Goal: Task Accomplishment & Management: Manage account settings

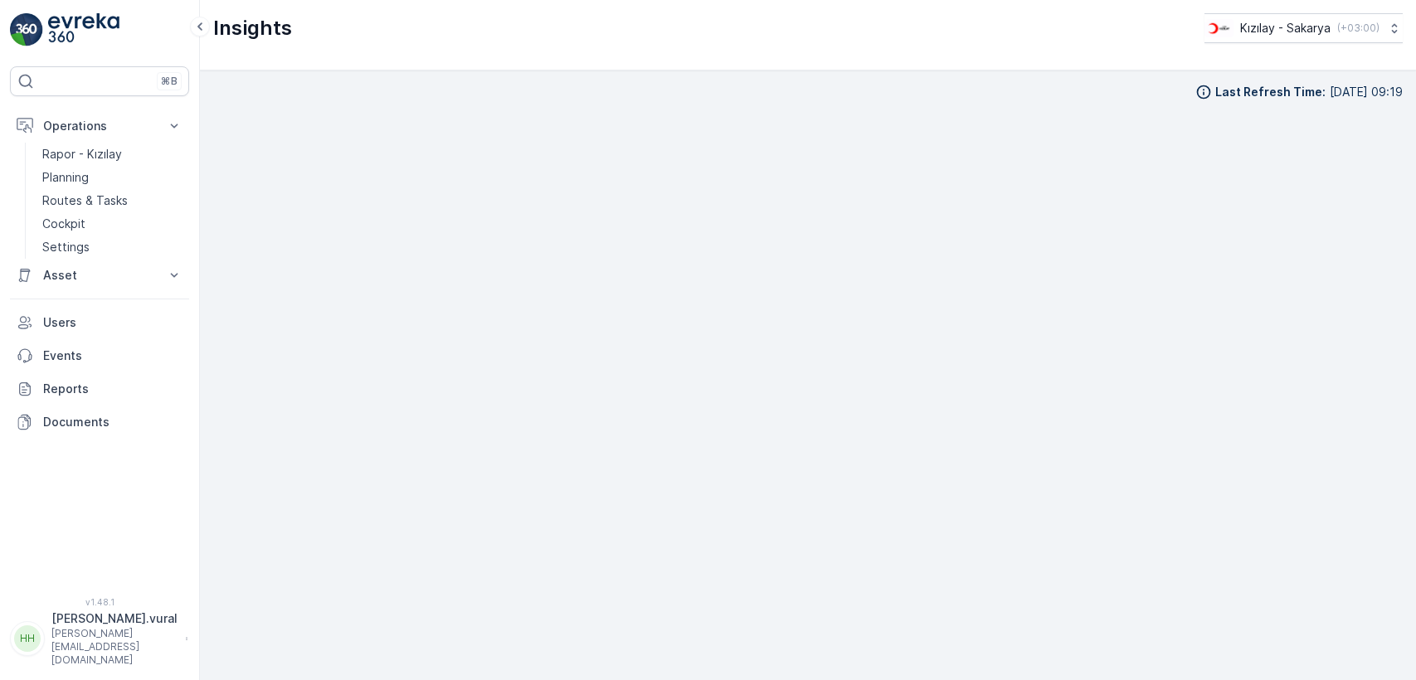
click at [123, 153] on link "Rapor - Kızılay" at bounding box center [112, 154] width 153 height 23
click at [115, 202] on p "Routes & Tasks" at bounding box center [84, 200] width 85 height 17
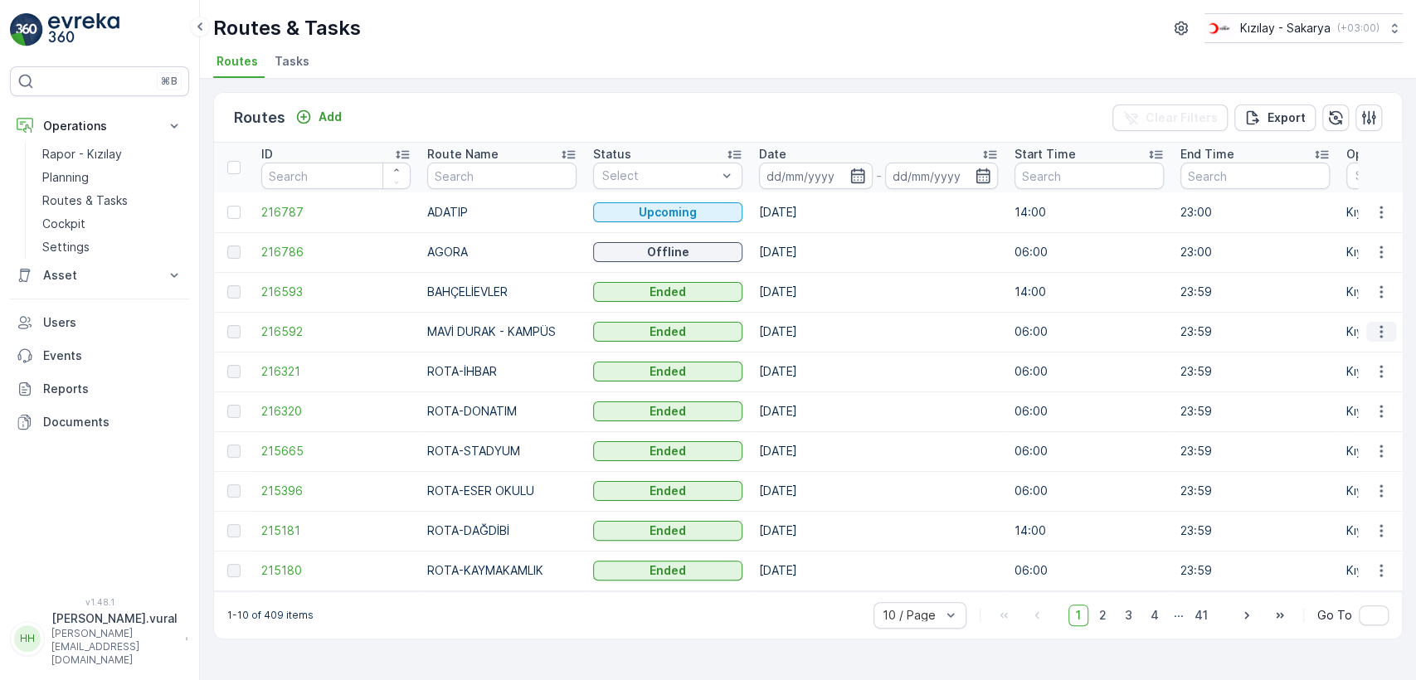
click at [1374, 328] on icon "button" at bounding box center [1381, 332] width 17 height 17
click at [1359, 348] on span "See More Details" at bounding box center [1342, 356] width 96 height 17
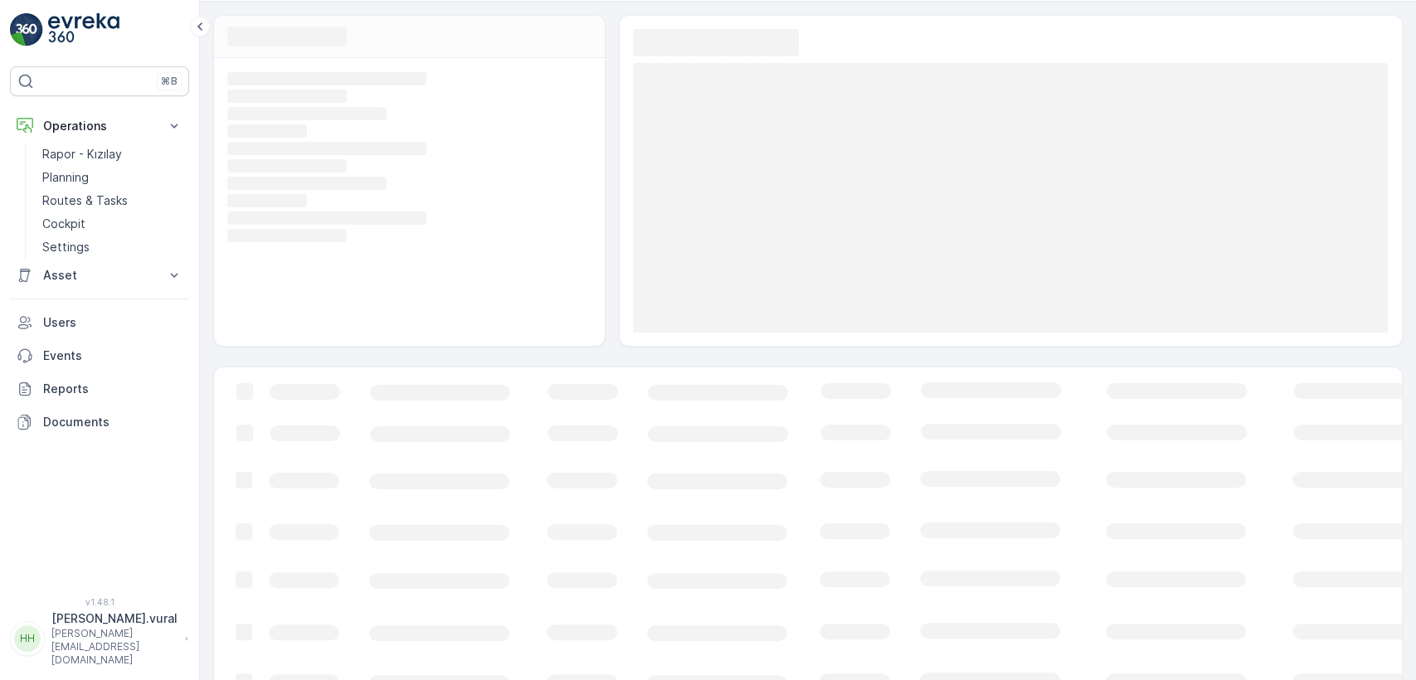
scroll to position [86, 0]
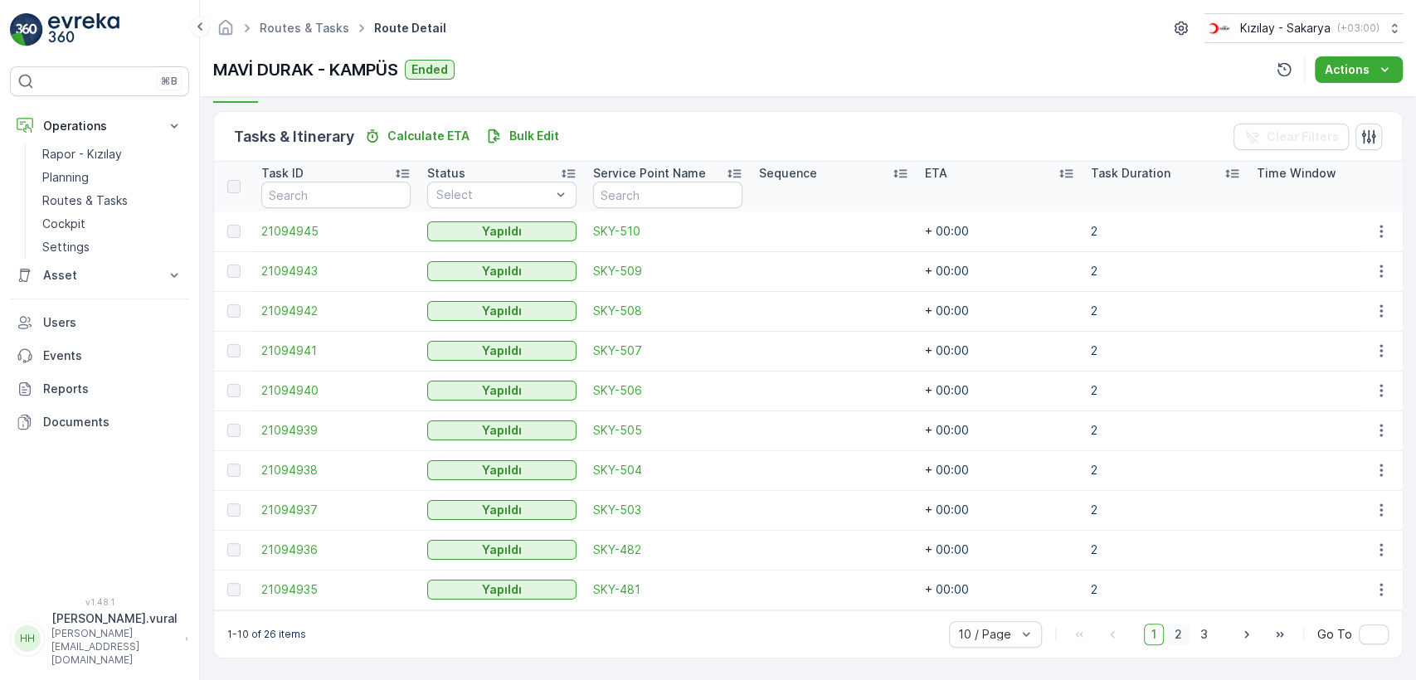
click at [1177, 632] on span "2" at bounding box center [1178, 635] width 22 height 22
click at [1210, 636] on span "3" at bounding box center [1204, 635] width 22 height 22
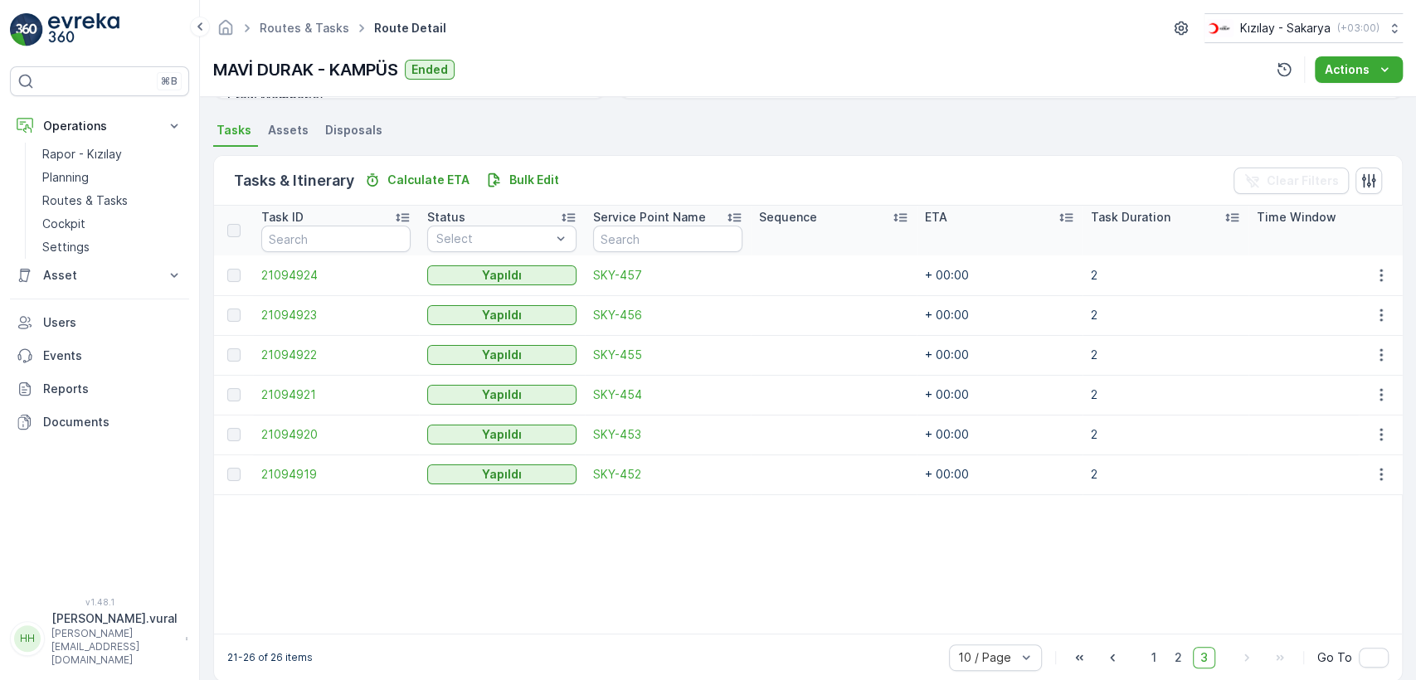
scroll to position [374, 0]
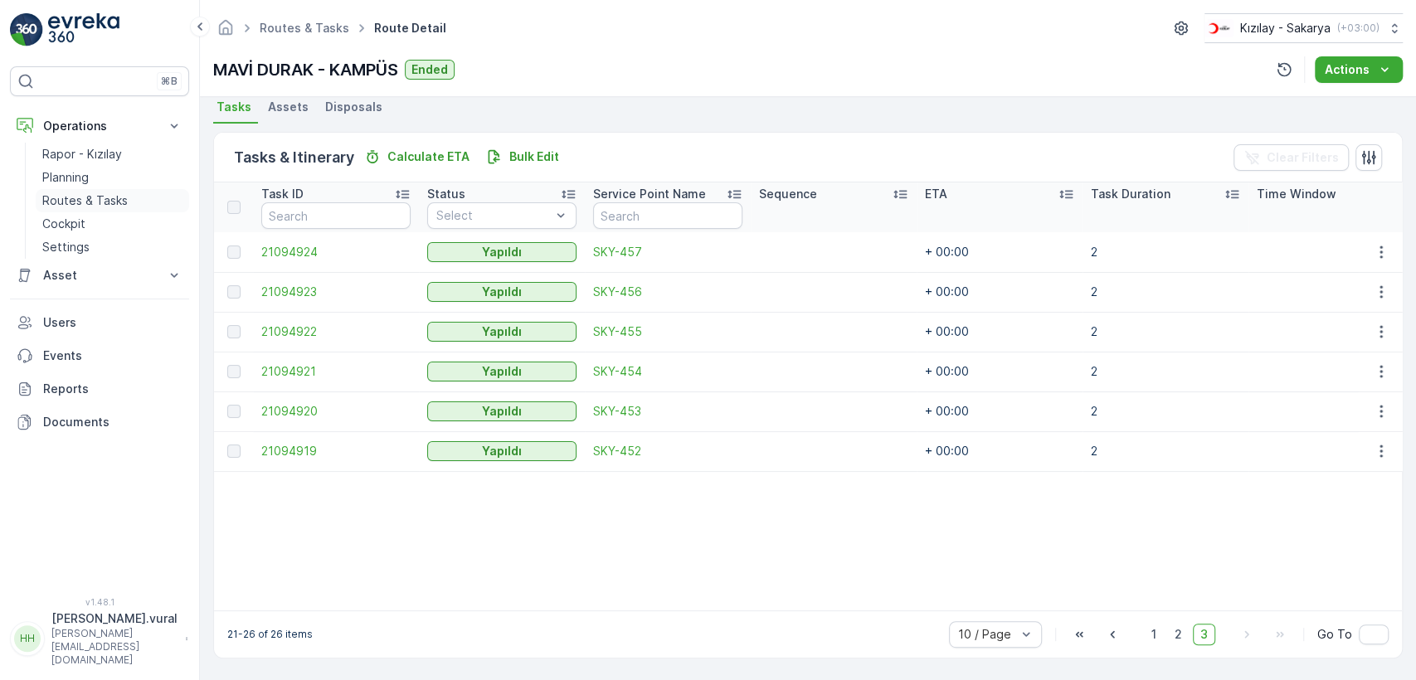
click at [70, 194] on p "Routes & Tasks" at bounding box center [84, 200] width 85 height 17
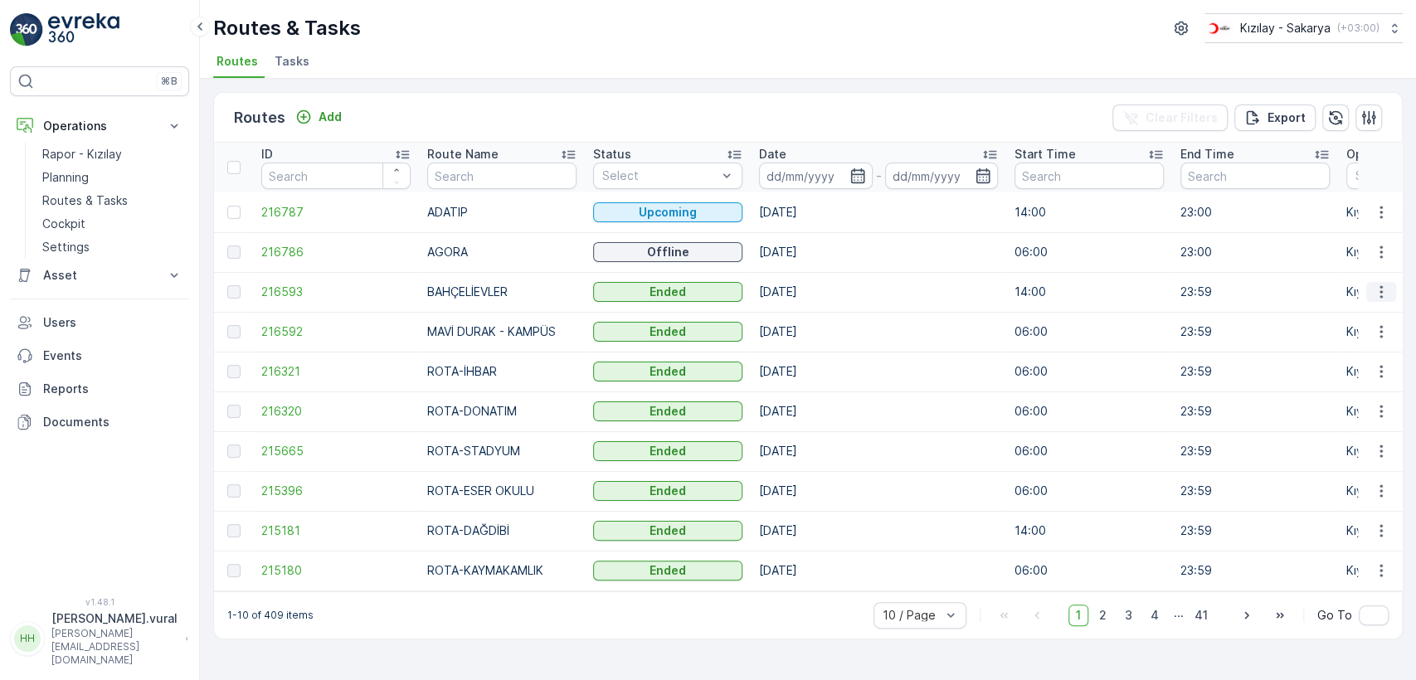
click at [1367, 293] on button "button" at bounding box center [1381, 292] width 30 height 20
click at [1360, 313] on span "See More Details" at bounding box center [1342, 317] width 96 height 17
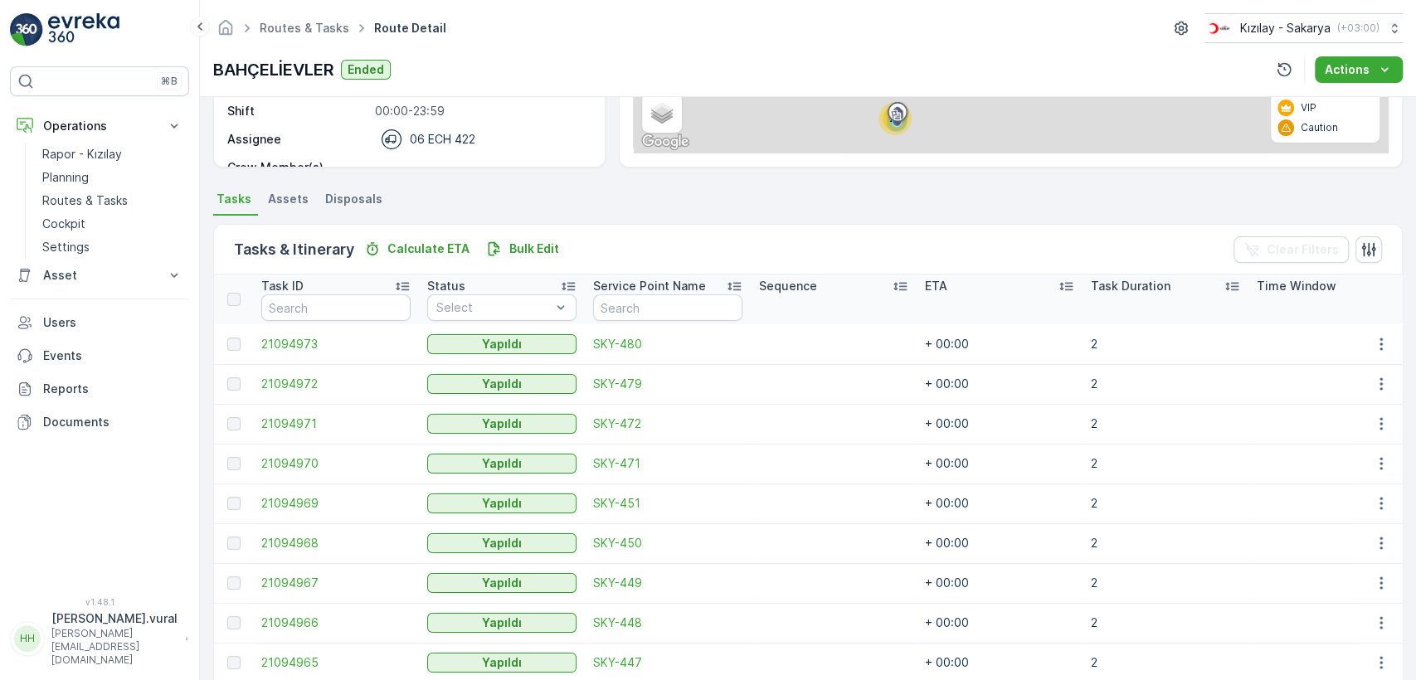
scroll to position [394, 0]
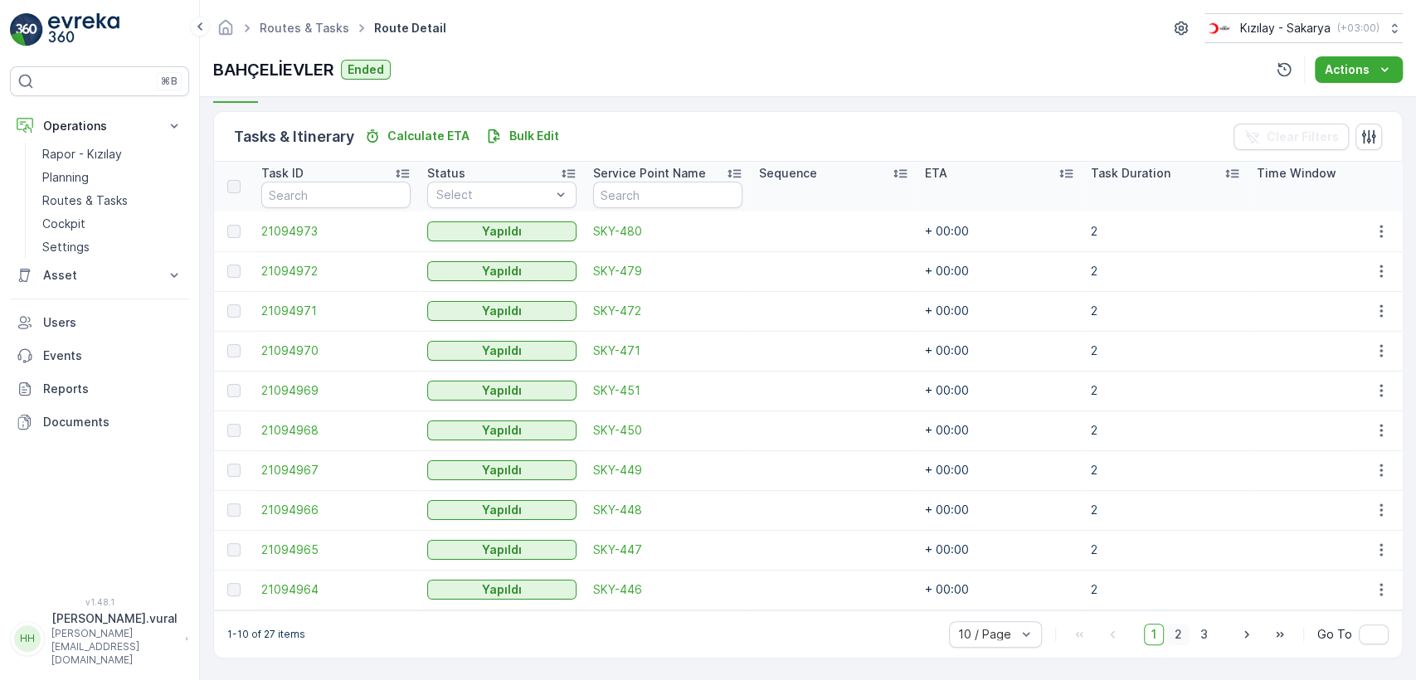
click at [1175, 628] on span "2" at bounding box center [1178, 635] width 22 height 22
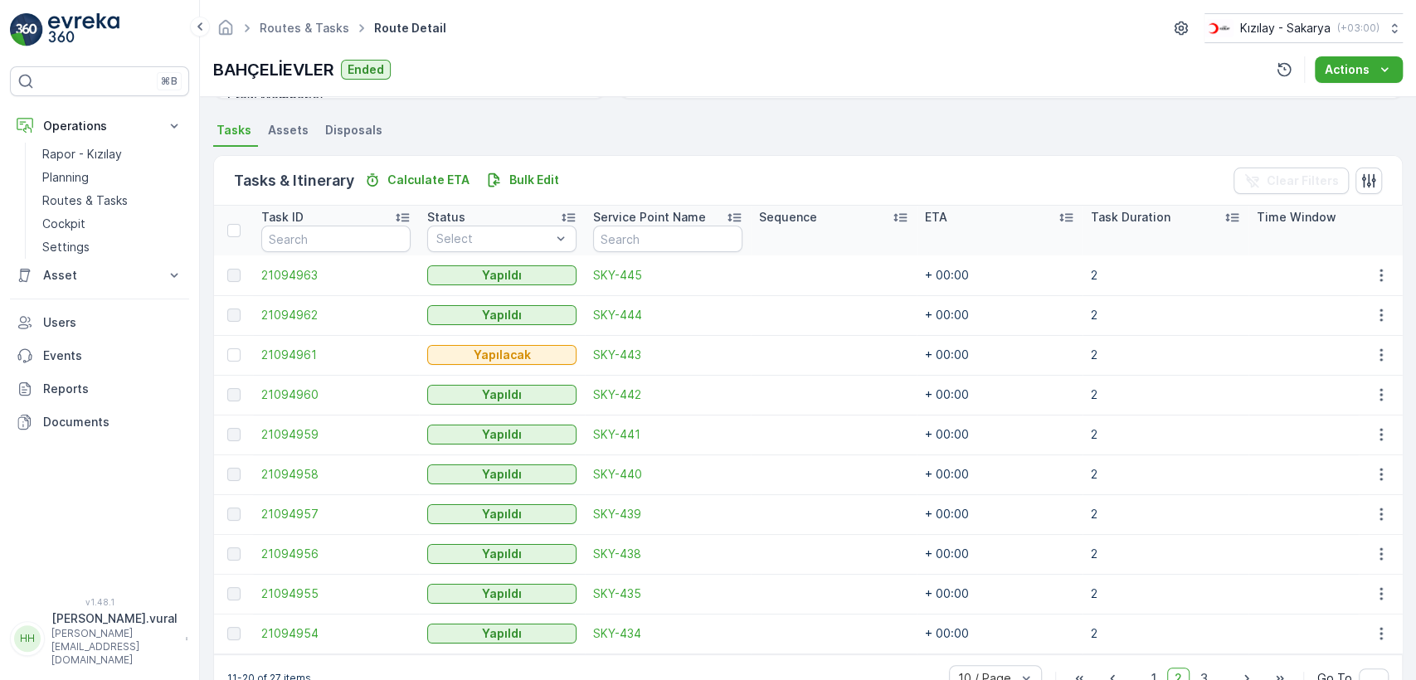
scroll to position [394, 0]
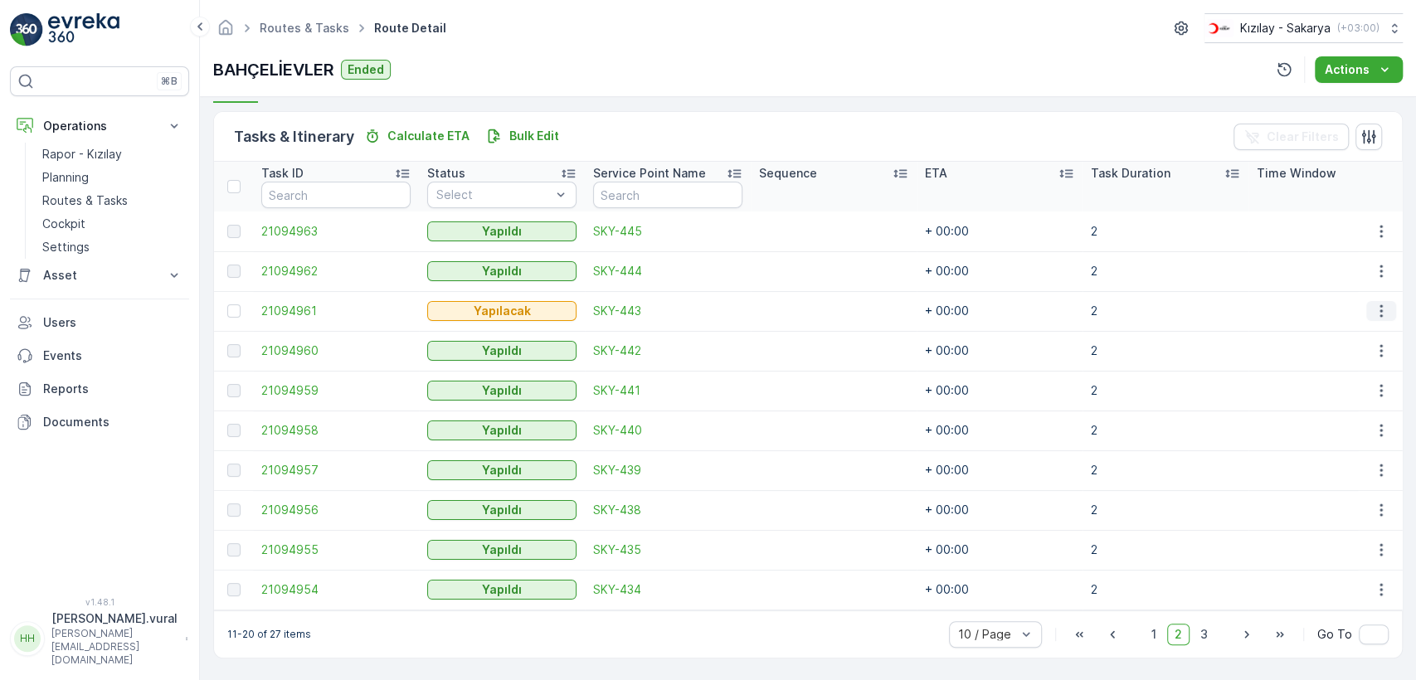
click at [1373, 303] on icon "button" at bounding box center [1381, 311] width 17 height 17
click at [1327, 431] on span "Delete" at bounding box center [1317, 429] width 38 height 17
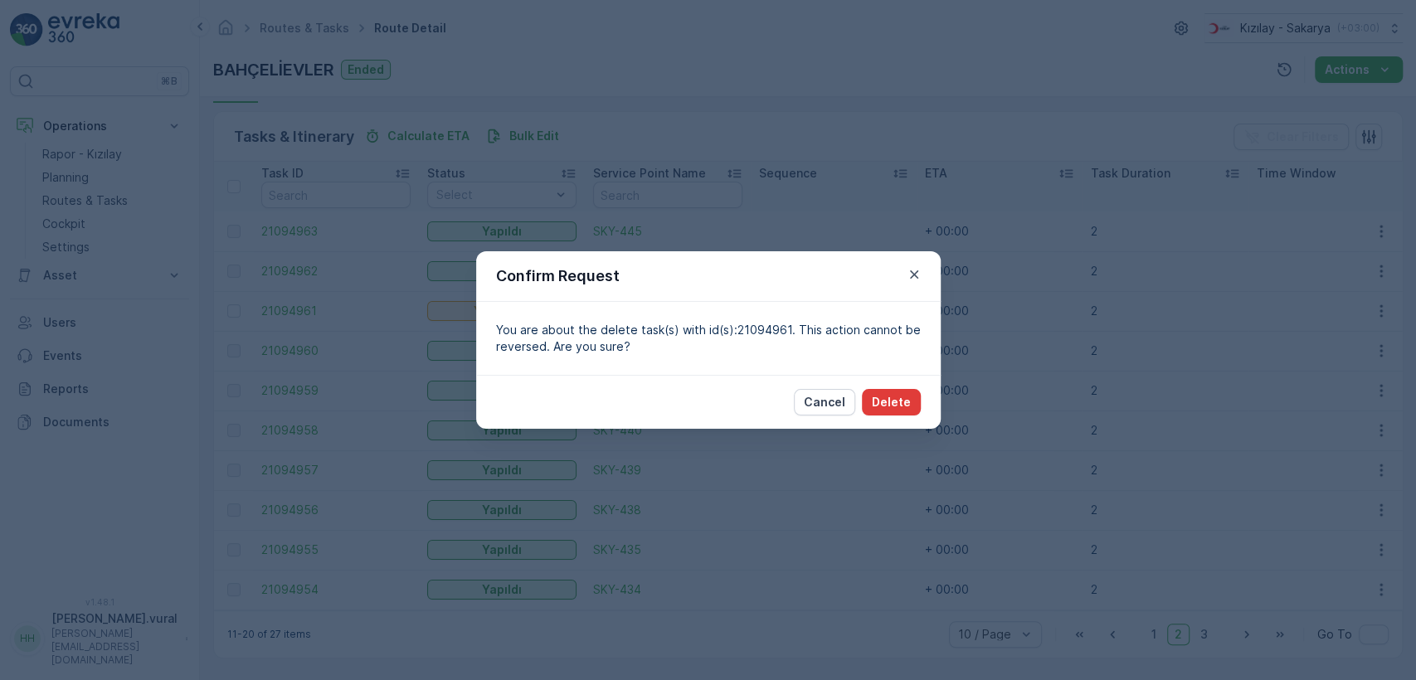
click at [913, 411] on button "Delete" at bounding box center [891, 402] width 59 height 27
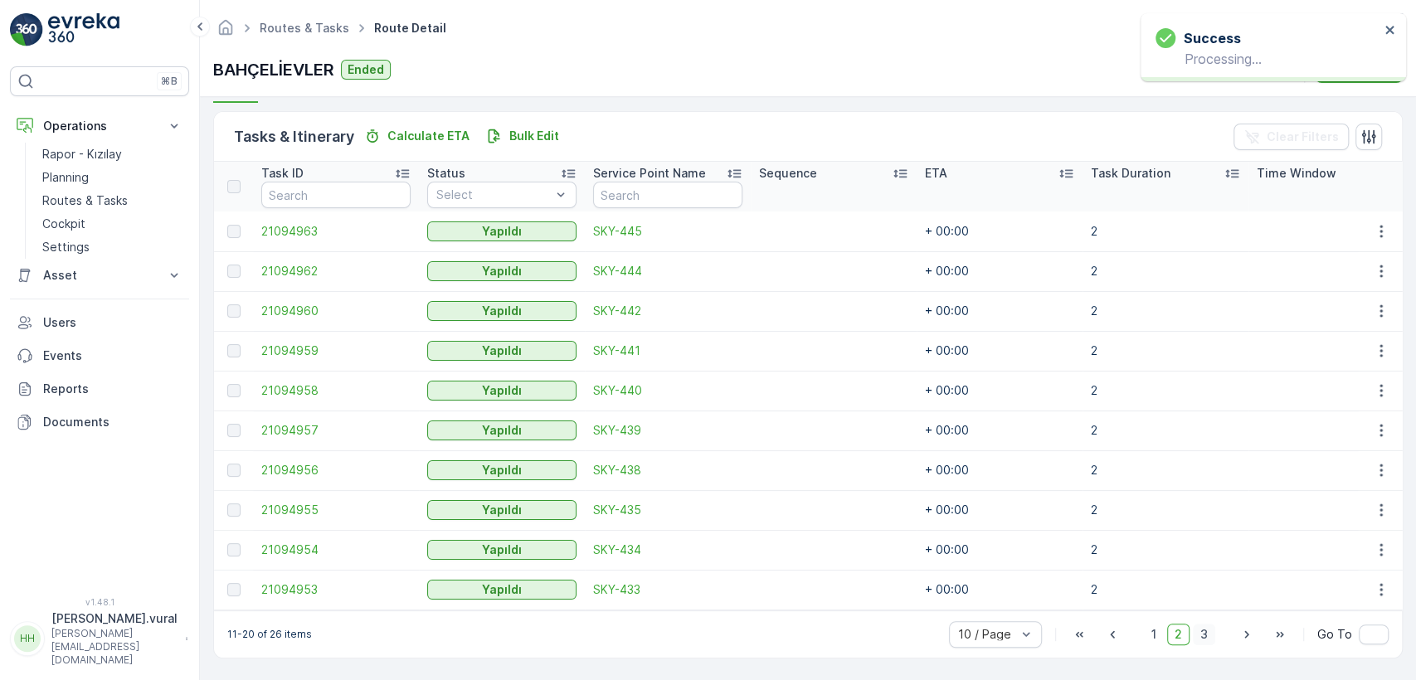
click at [1204, 625] on span "3" at bounding box center [1204, 635] width 22 height 22
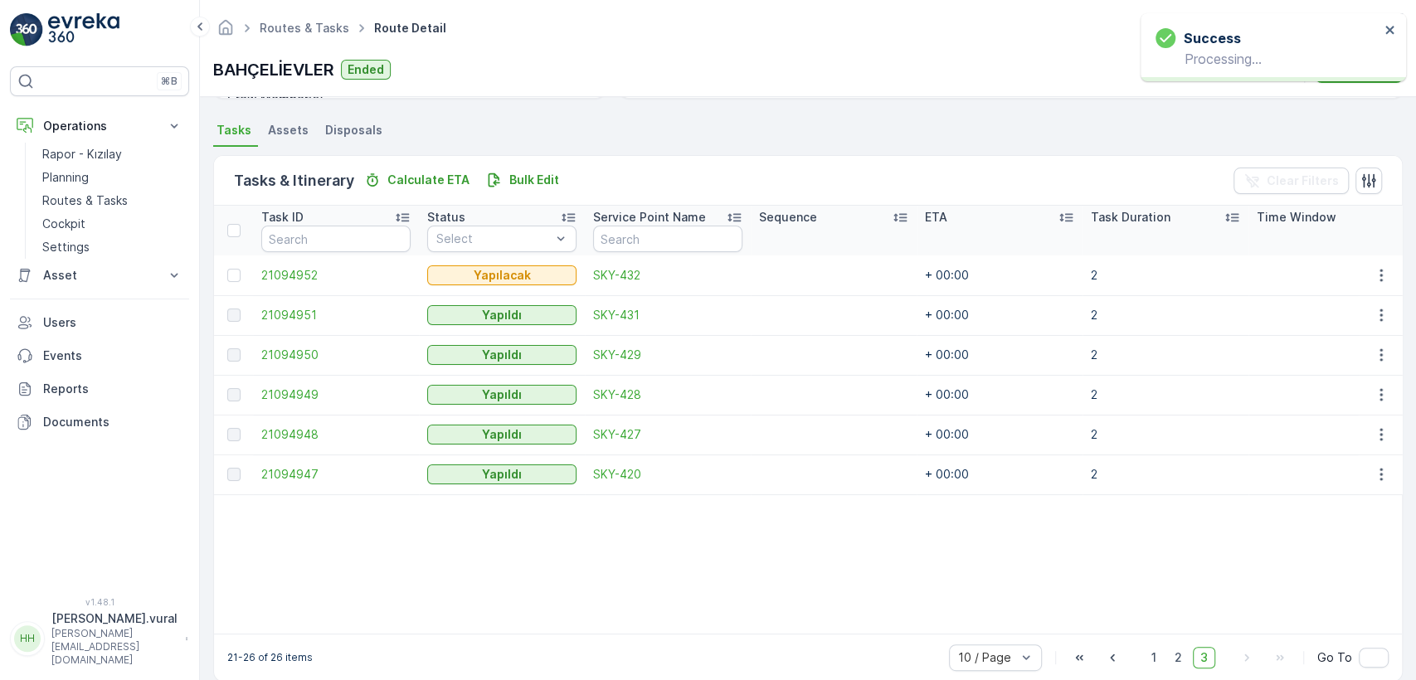
scroll to position [374, 0]
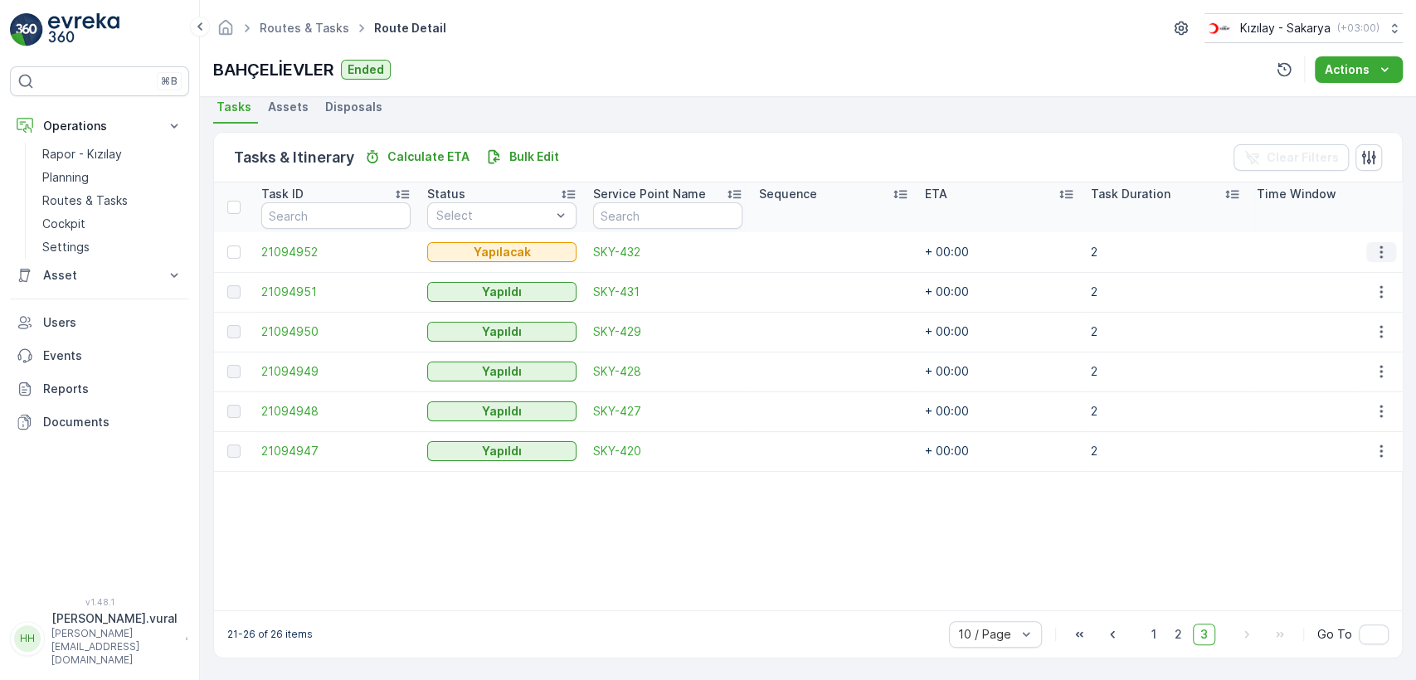
click at [1375, 244] on icon "button" at bounding box center [1381, 252] width 17 height 17
click at [1345, 376] on div "Delete" at bounding box center [1354, 369] width 125 height 23
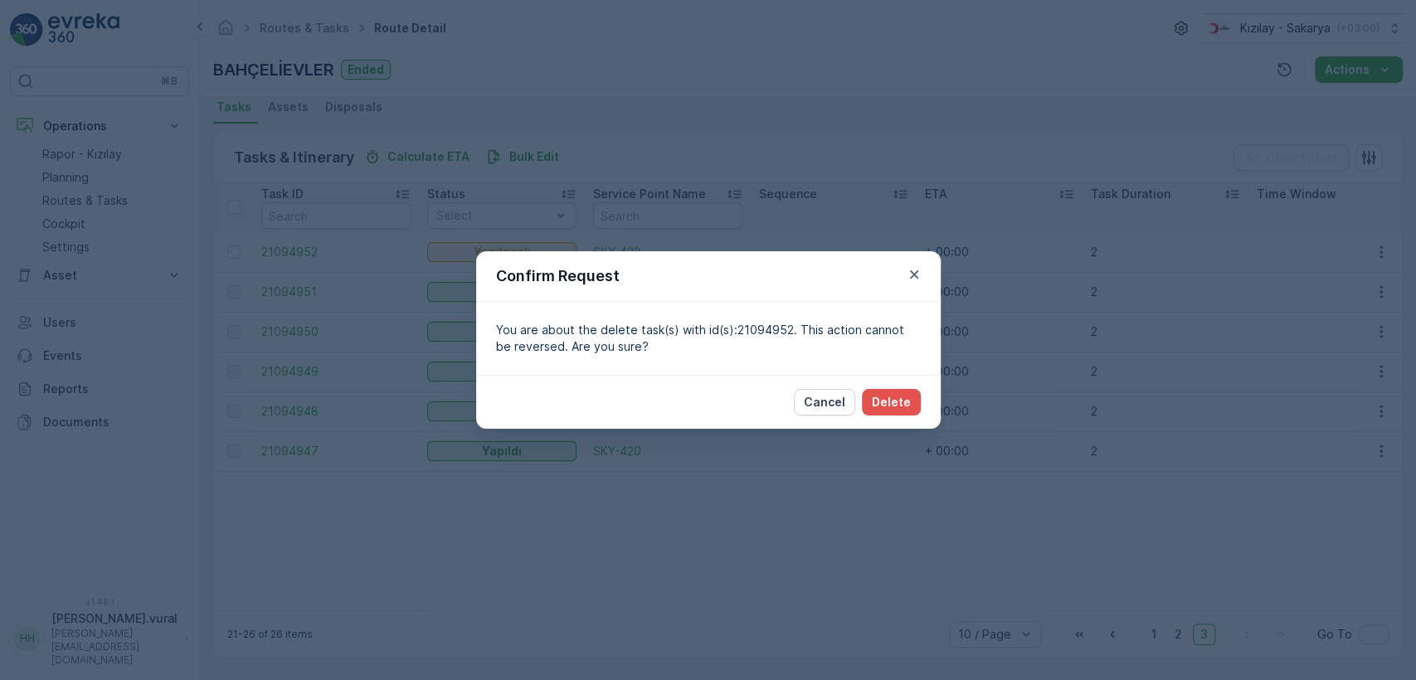
click at [891, 387] on div "Cancel Delete" at bounding box center [708, 402] width 465 height 54
click at [893, 397] on p "Delete" at bounding box center [891, 402] width 39 height 17
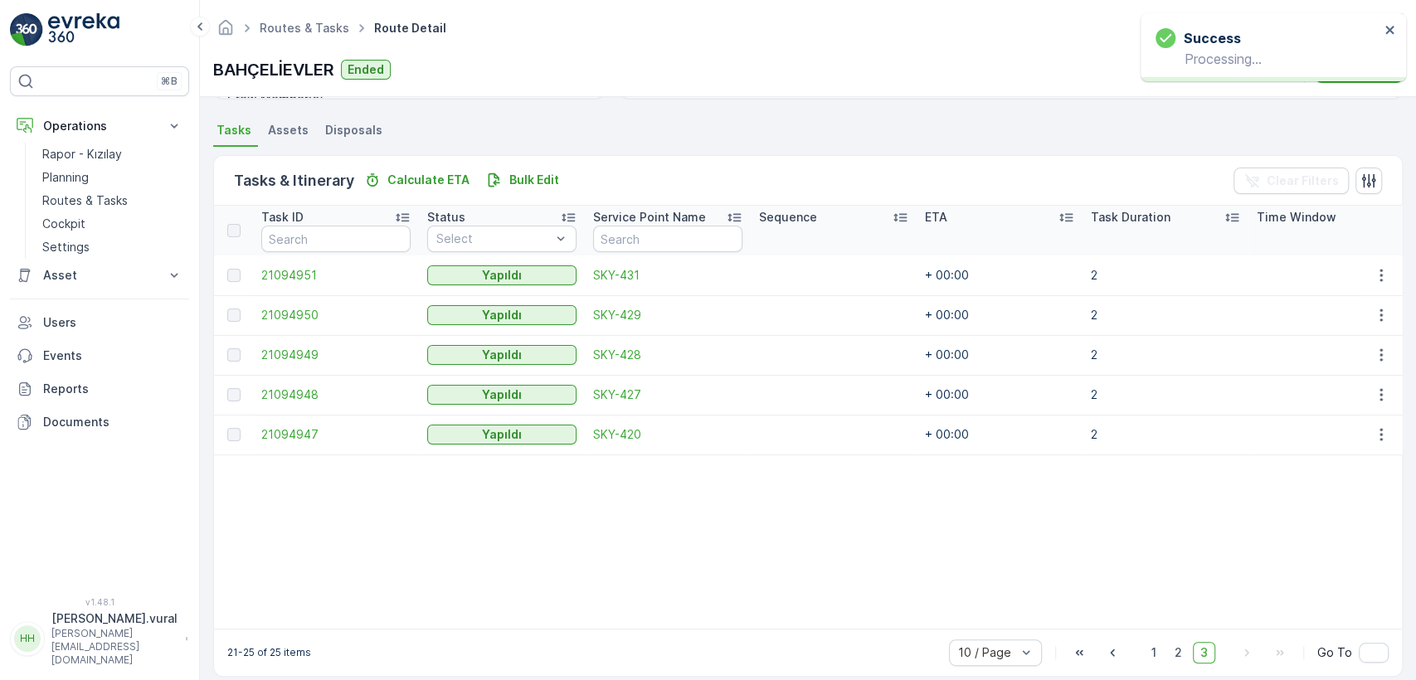
scroll to position [369, 0]
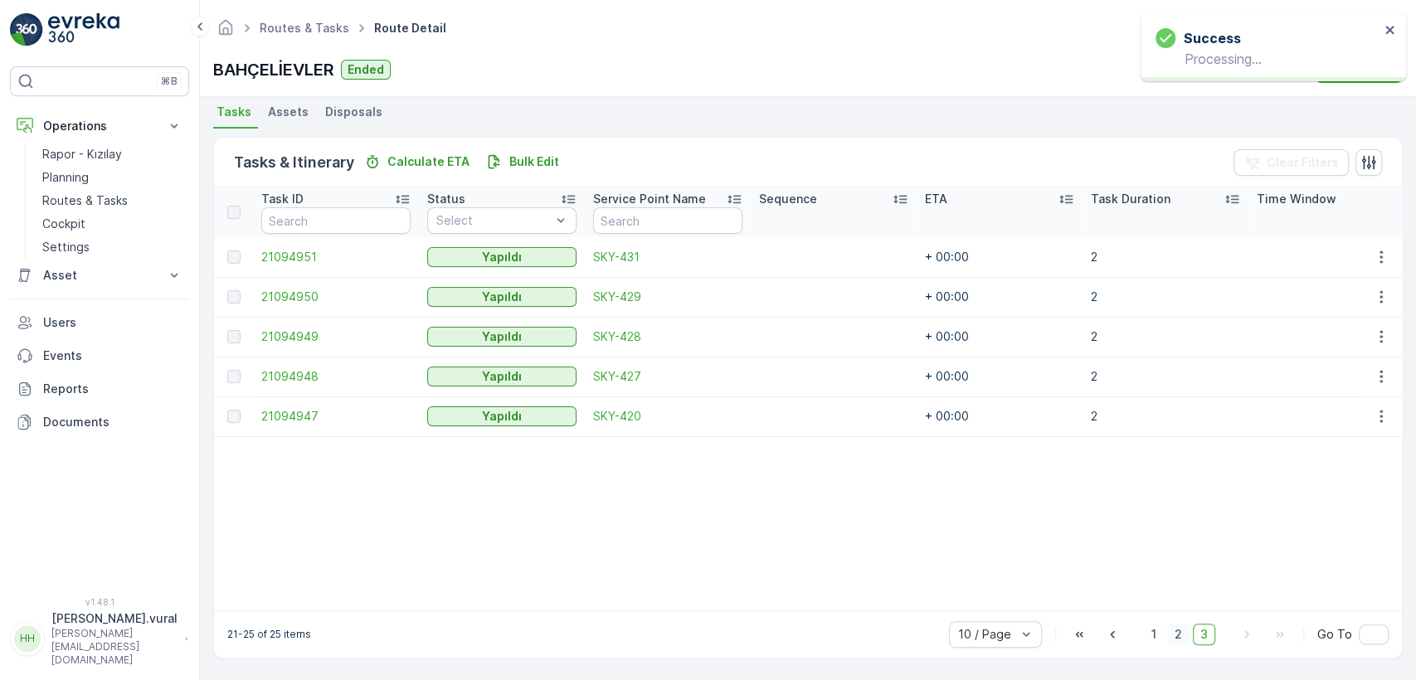
click at [1175, 624] on span "2" at bounding box center [1178, 635] width 22 height 22
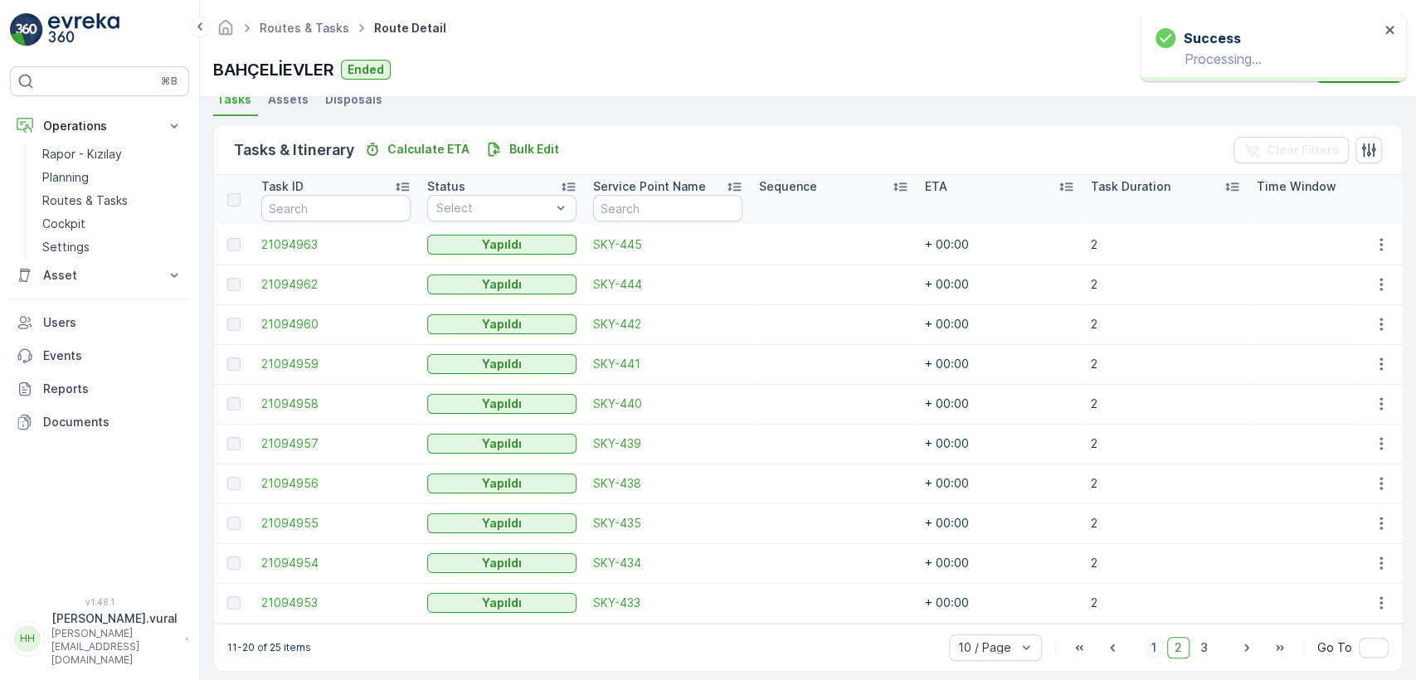
click at [1156, 657] on span "1" at bounding box center [1154, 648] width 20 height 22
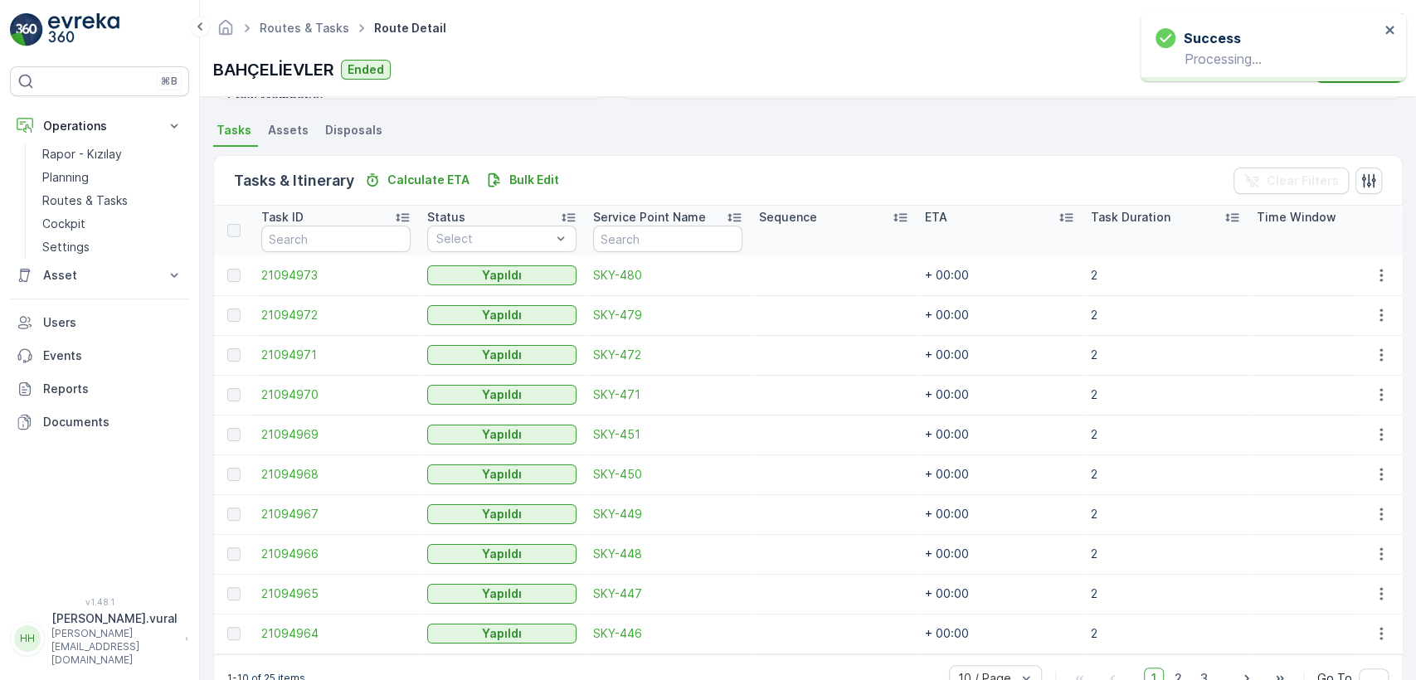
scroll to position [374, 0]
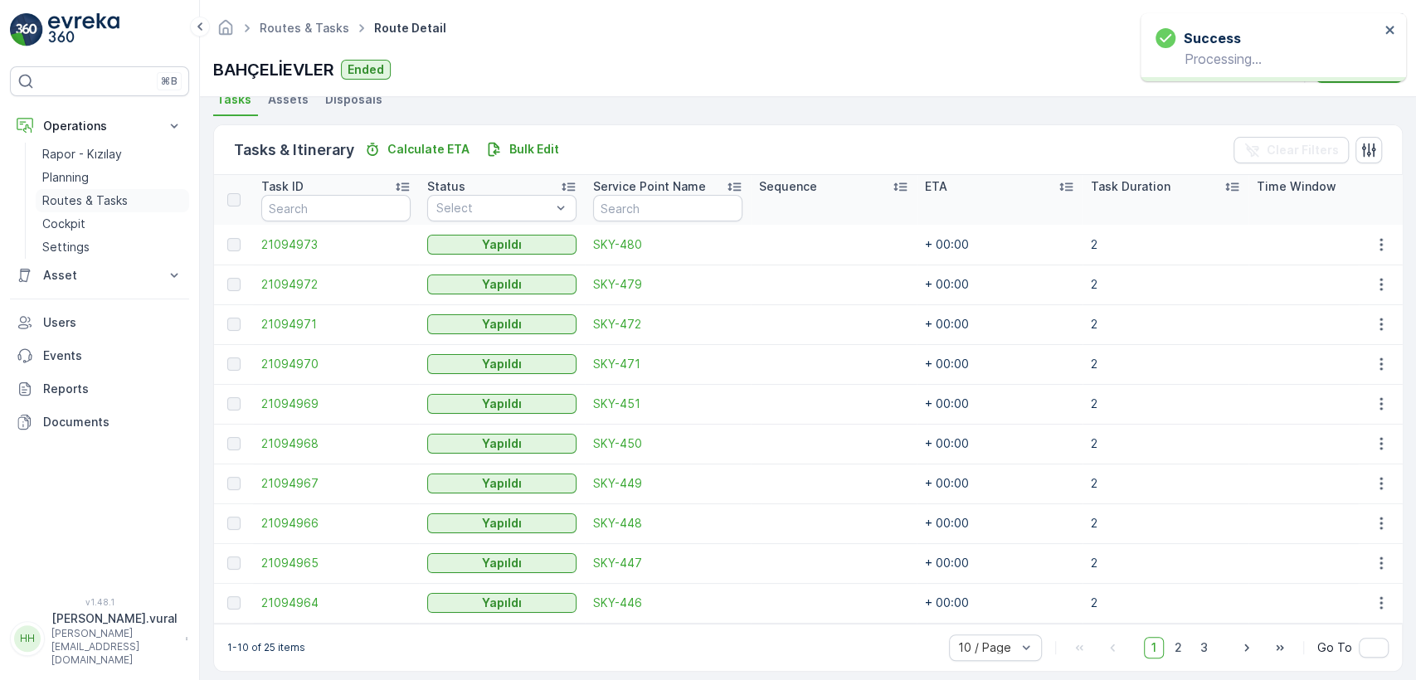
click at [105, 197] on p "Routes & Tasks" at bounding box center [84, 200] width 85 height 17
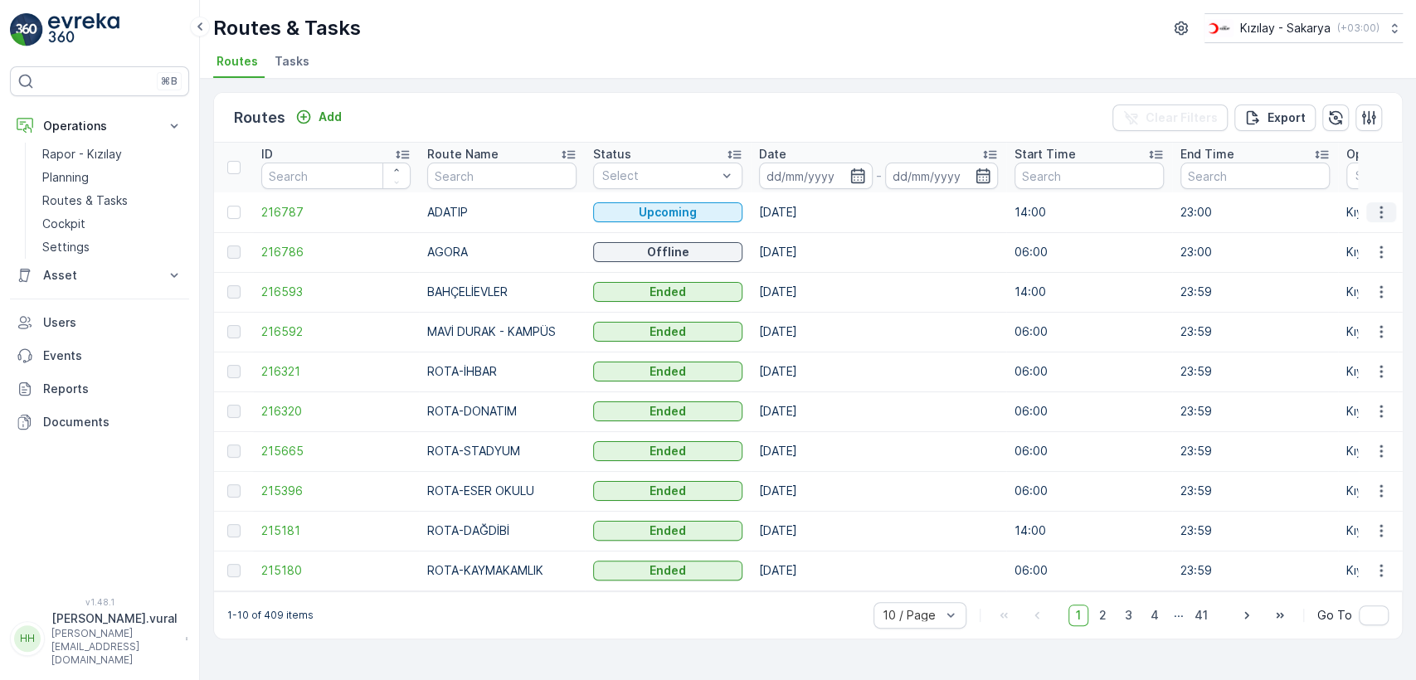
click at [1392, 207] on button "button" at bounding box center [1381, 212] width 30 height 20
click at [56, 222] on p "Cockpit" at bounding box center [63, 224] width 43 height 17
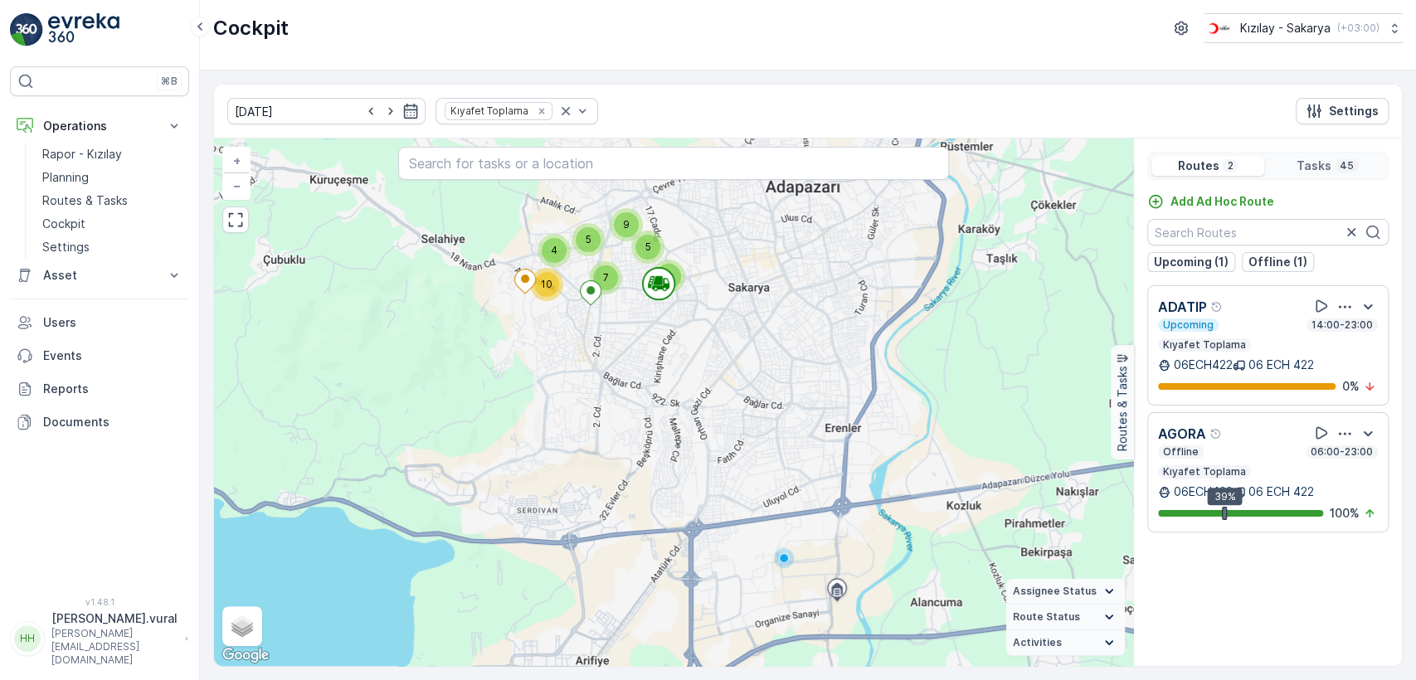
click at [80, 627] on p "[PERSON_NAME].vural" at bounding box center [114, 619] width 126 height 17
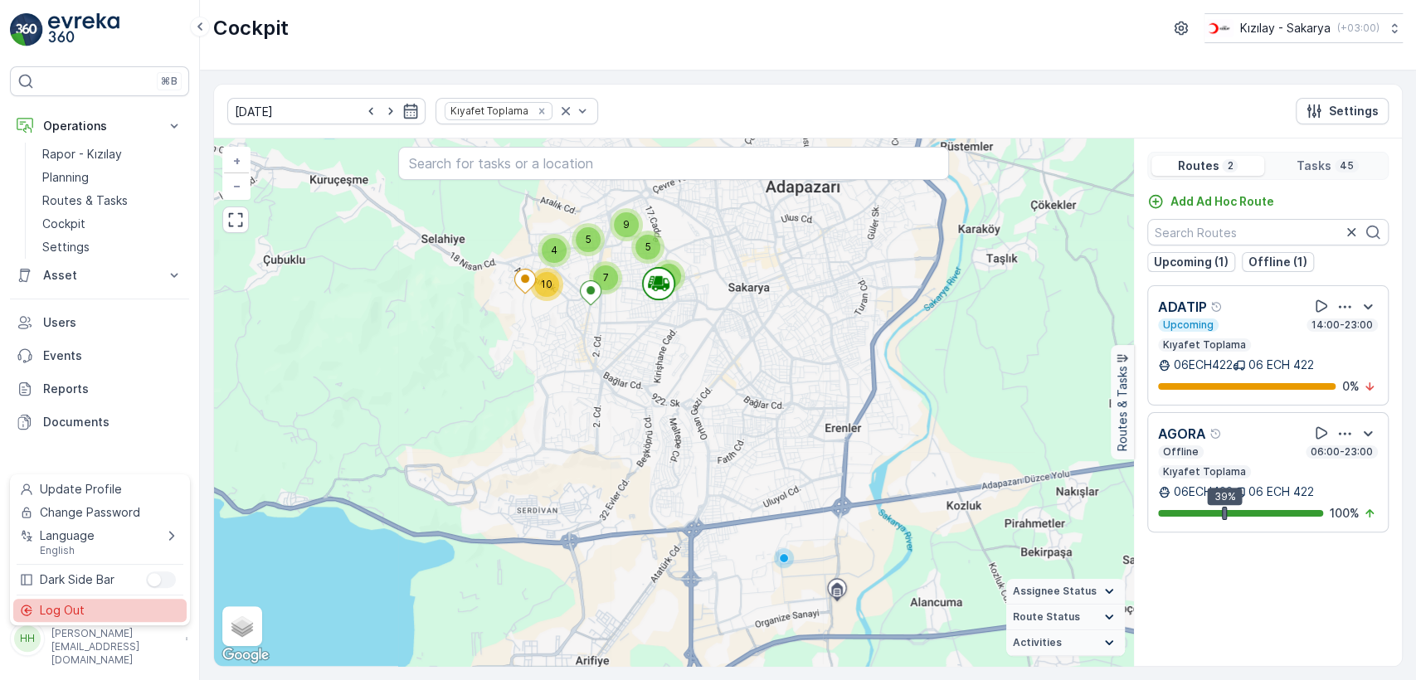
click at [80, 606] on span "Log Out" at bounding box center [62, 610] width 45 height 17
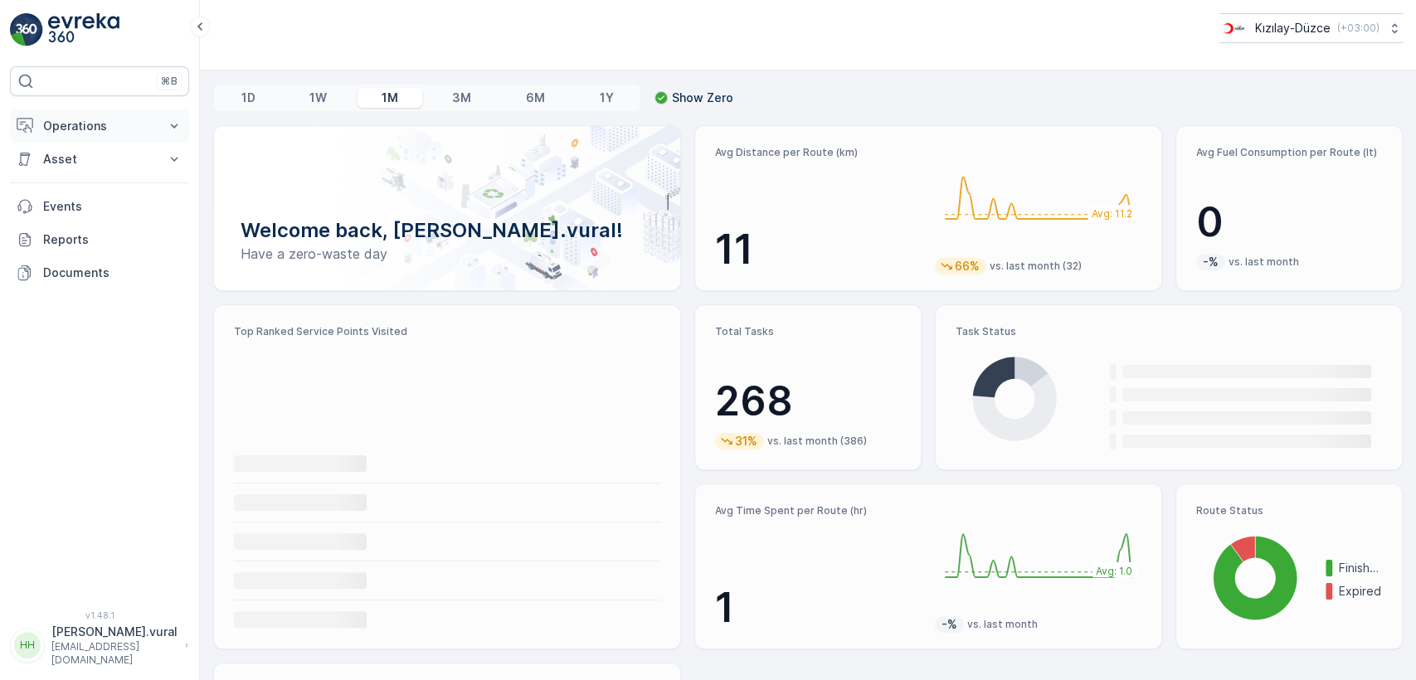
click at [66, 134] on button "Operations" at bounding box center [99, 125] width 179 height 33
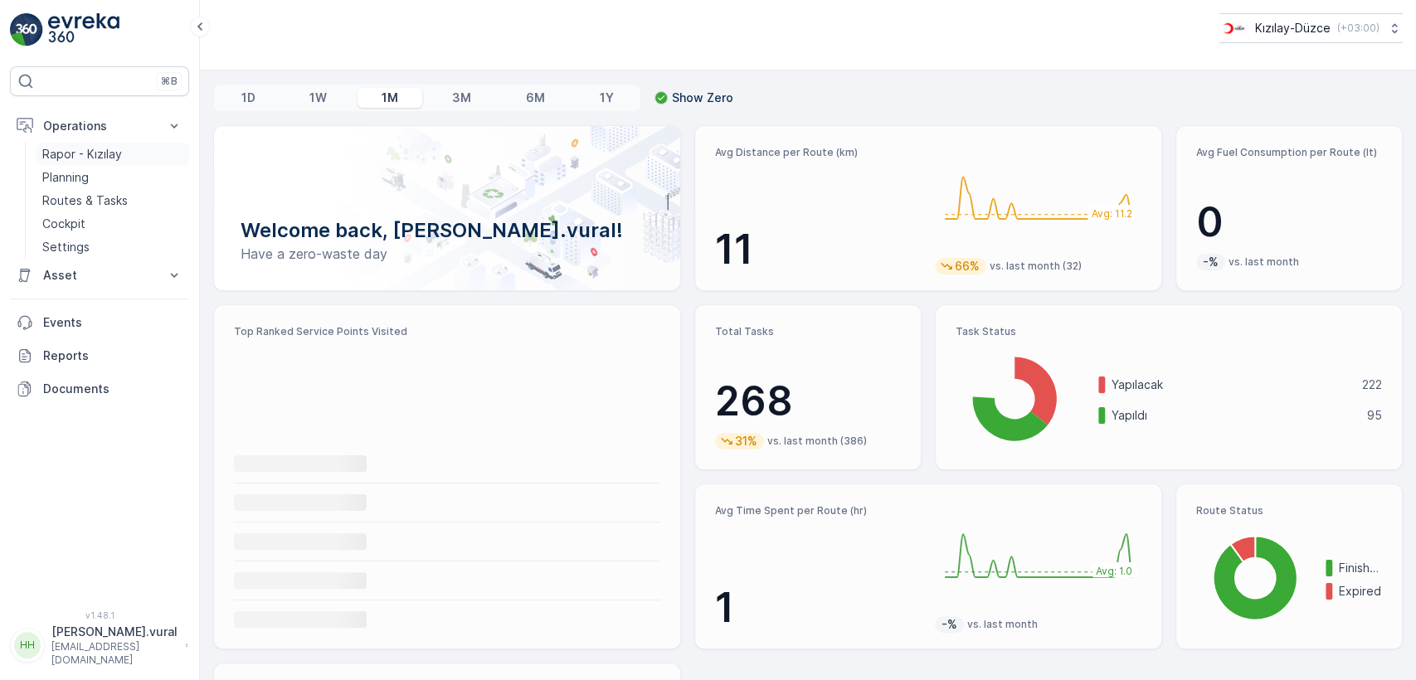
click at [105, 158] on p "Rapor - Kızılay" at bounding box center [82, 154] width 80 height 17
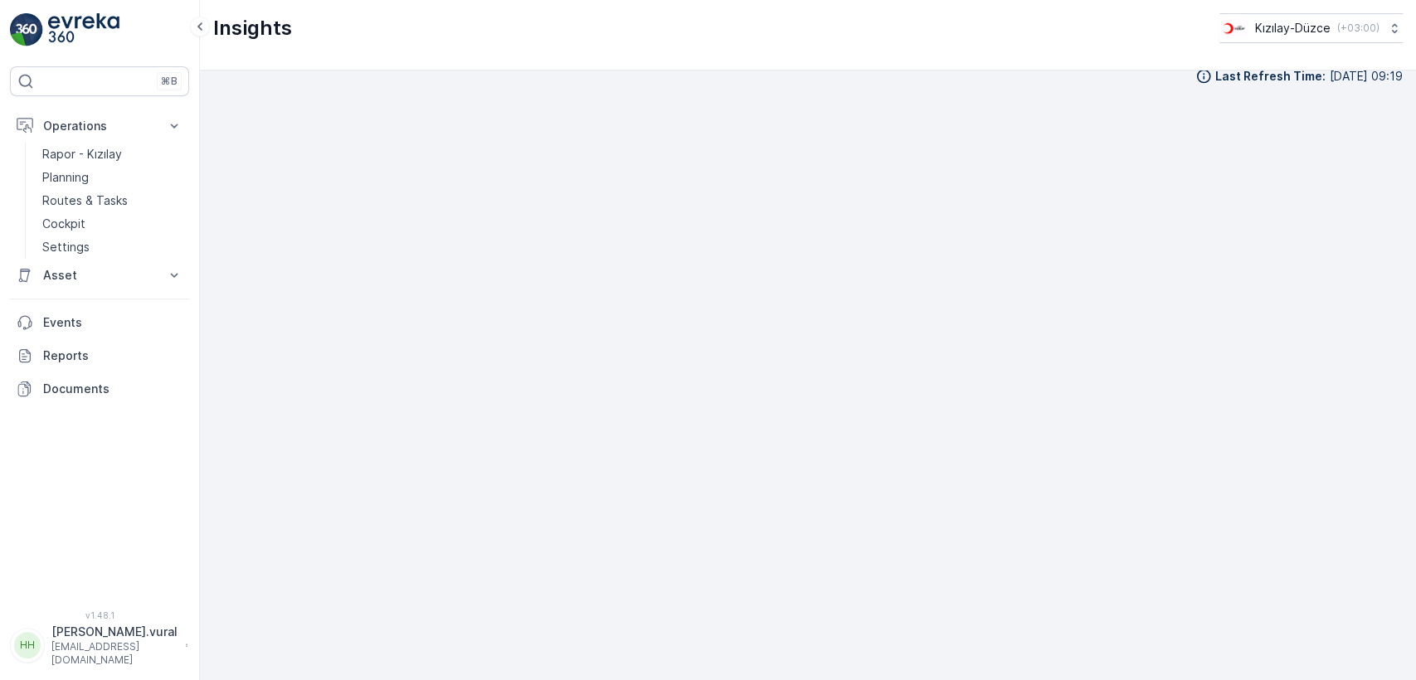
scroll to position [18, 0]
click at [111, 202] on p "Routes & Tasks" at bounding box center [84, 200] width 85 height 17
